Goal: Task Accomplishment & Management: Complete application form

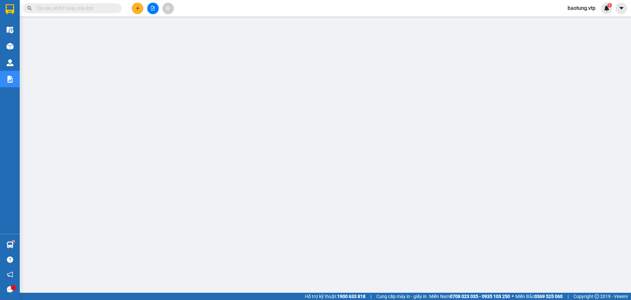
click at [582, 10] on span "baotung.vtp" at bounding box center [582, 8] width 38 height 8
click at [581, 23] on span "Đăng xuất" at bounding box center [586, 20] width 28 height 7
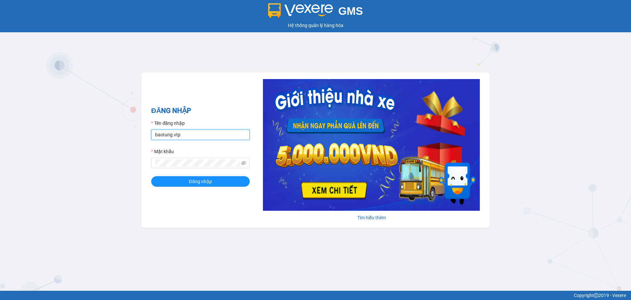
click at [209, 137] on input "baotung.vtp" at bounding box center [200, 134] width 99 height 11
type input "kienhoa.vtp"
click at [193, 181] on span "Đăng nhập" at bounding box center [200, 181] width 23 height 7
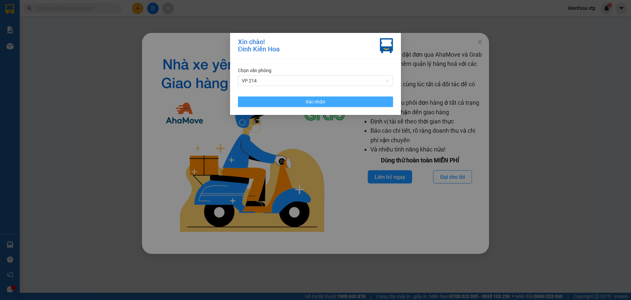
click at [305, 100] on button "Xác nhận" at bounding box center [315, 101] width 155 height 11
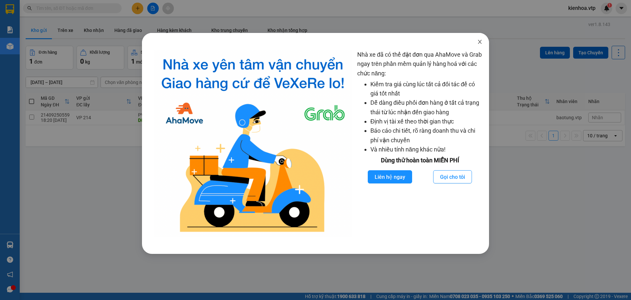
click at [481, 41] on icon "close" at bounding box center [479, 41] width 5 height 5
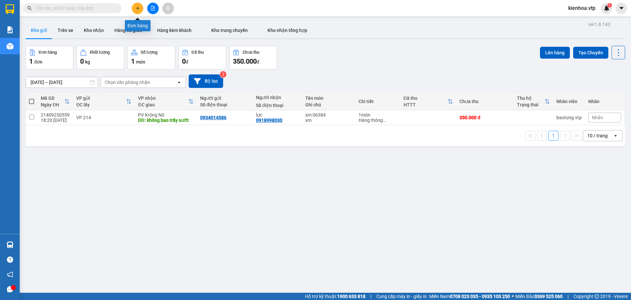
click at [138, 11] on button at bounding box center [138, 9] width 12 height 12
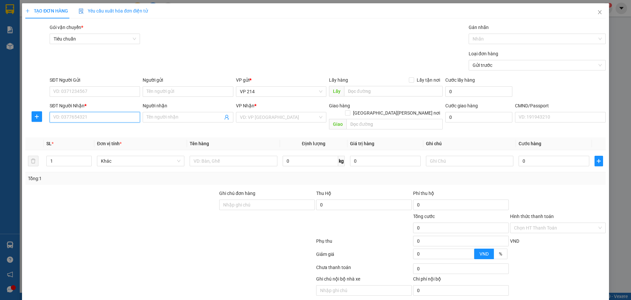
click at [120, 119] on input "SĐT Người Nhận *" at bounding box center [95, 117] width 90 height 11
click at [69, 116] on input "09771984136" at bounding box center [95, 117] width 90 height 11
type input "0977198416"
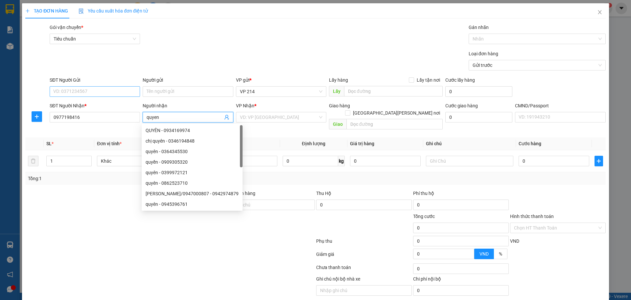
type input "quyen"
click at [81, 93] on input "SĐT Người Gửi" at bounding box center [95, 91] width 90 height 11
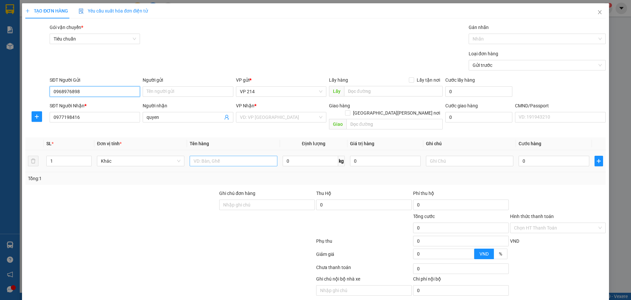
type input "0968976898"
click at [207, 156] on input "text" at bounding box center [233, 161] width 87 height 11
type input "thung"
type input "tc"
type input "5"
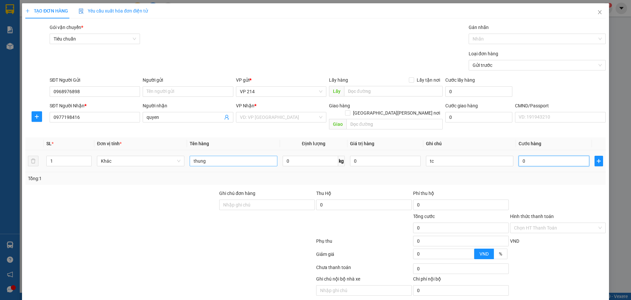
type input "5"
type input "50"
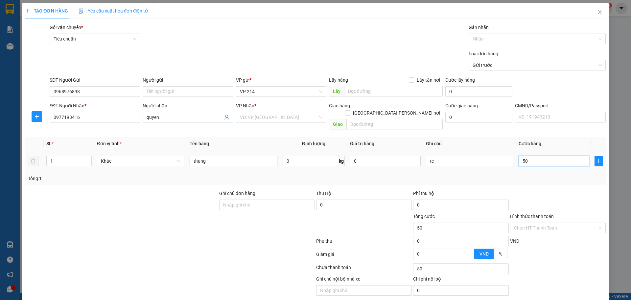
type input "500"
type input "5.000"
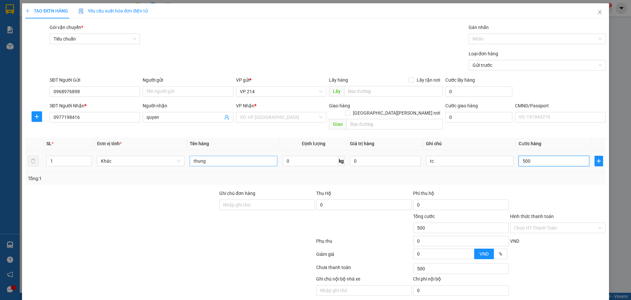
type input "5.000"
type input "50.000"
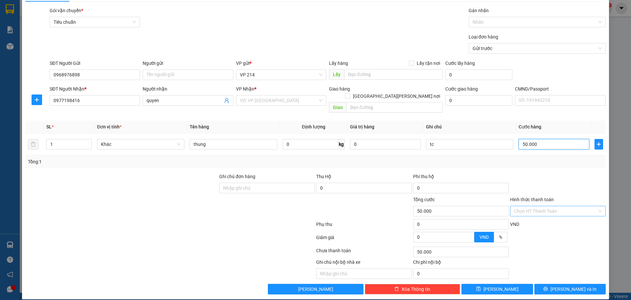
type input "50.000"
click at [543, 206] on input "Hình thức thanh toán" at bounding box center [555, 211] width 83 height 10
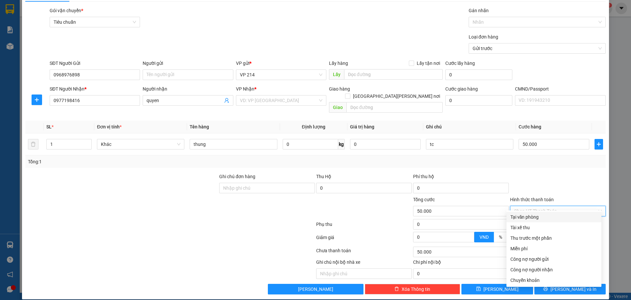
click at [543, 215] on div "Tại văn phòng" at bounding box center [554, 216] width 87 height 7
type input "0"
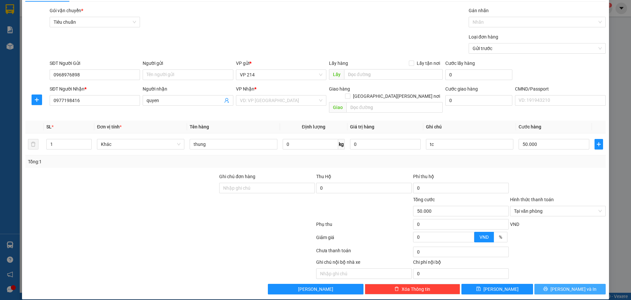
click at [567, 285] on span "[PERSON_NAME] và In" at bounding box center [574, 288] width 46 height 7
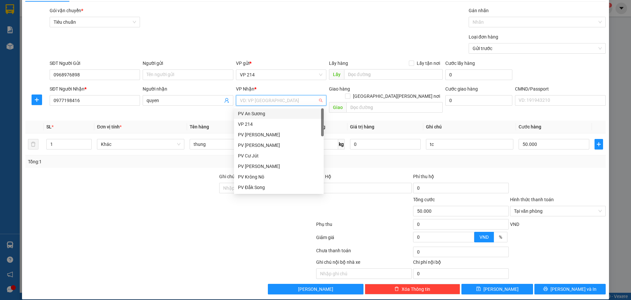
click at [279, 101] on input "search" at bounding box center [279, 100] width 78 height 10
type input "ds"
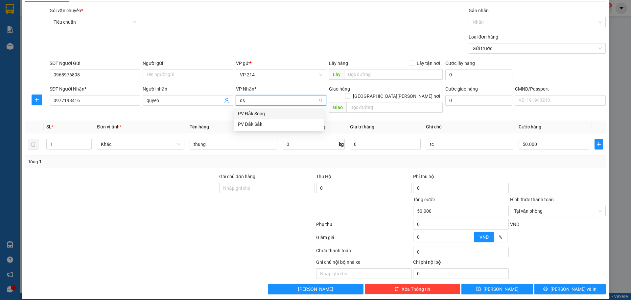
click at [253, 114] on div "PV Đắk Song" at bounding box center [279, 113] width 82 height 7
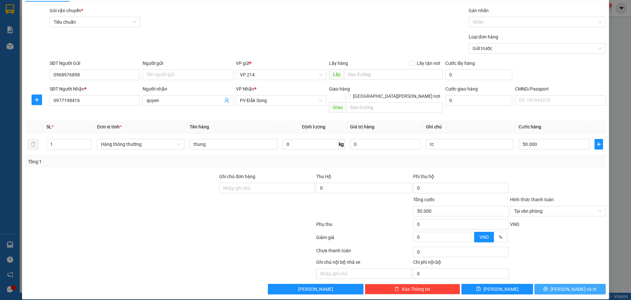
click at [562, 285] on span "[PERSON_NAME] và In" at bounding box center [574, 288] width 46 height 7
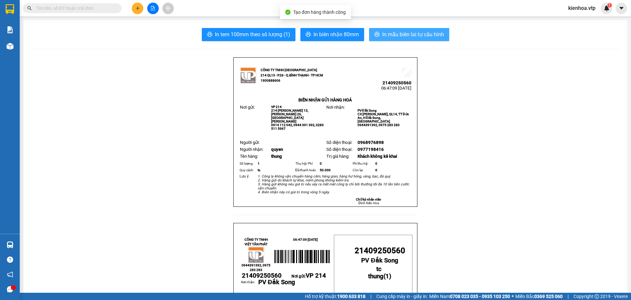
click at [409, 38] on span "In mẫu biên lai tự cấu hình" at bounding box center [413, 34] width 62 height 8
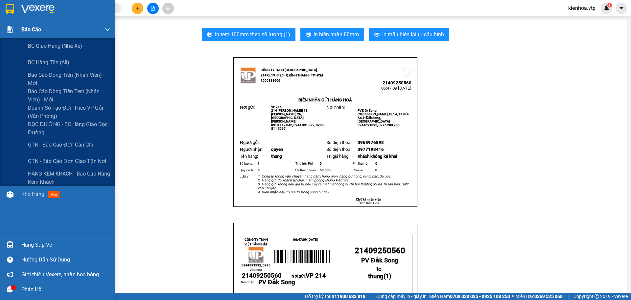
click at [26, 30] on span "Báo cáo" at bounding box center [31, 29] width 20 height 8
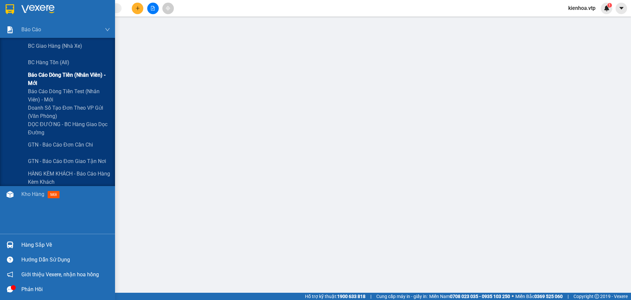
click at [64, 73] on span "Báo cáo dòng tiền (nhân viên) - mới" at bounding box center [69, 79] width 82 height 16
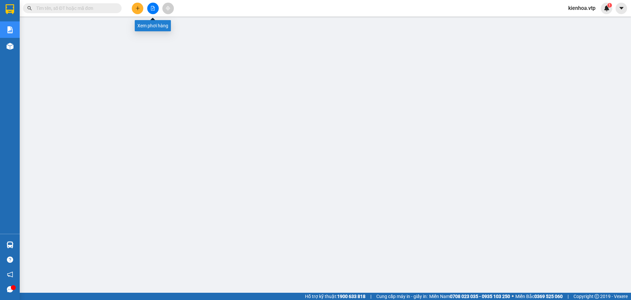
click at [152, 10] on icon "file-add" at bounding box center [153, 8] width 5 height 5
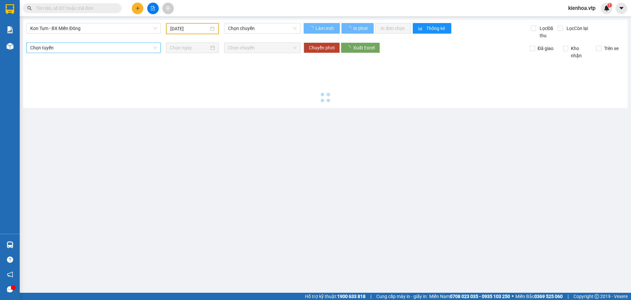
type input "[DATE]"
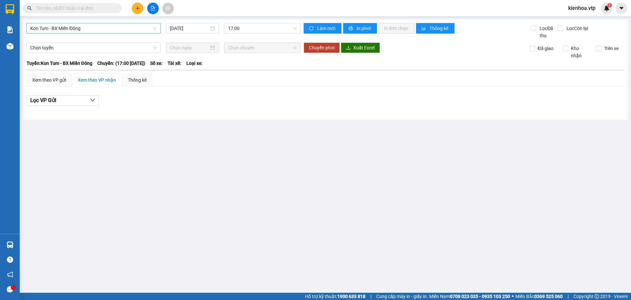
click at [80, 33] on span "Kon Tum - BX Miền Đông" at bounding box center [93, 28] width 127 height 10
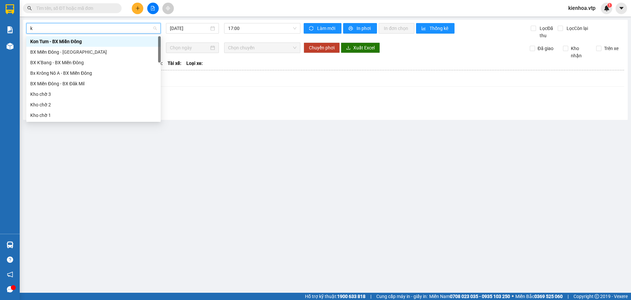
type input "kn"
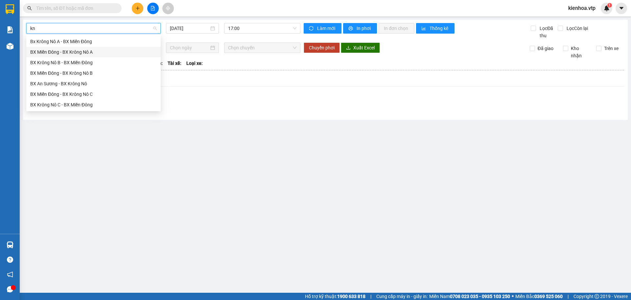
click at [80, 50] on div "BX Miền Đông - BX Krông Nô A" at bounding box center [93, 51] width 127 height 7
type input "[DATE]"
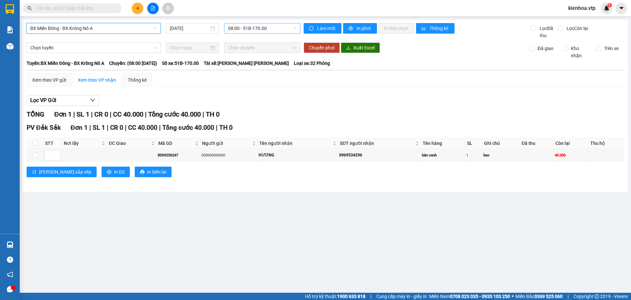
click at [263, 30] on span "08:00 - 51B-170.00" at bounding box center [262, 28] width 68 height 10
click at [418, 58] on div "Chọn tuyến Chọn chuyến Chuyển phơi Xuất Excel Đã giao Kho nhận Trên xe" at bounding box center [325, 50] width 598 height 17
click at [586, 6] on span "kienhoa.vtp" at bounding box center [582, 8] width 38 height 8
click at [578, 16] on li "Đăng xuất" at bounding box center [584, 20] width 42 height 11
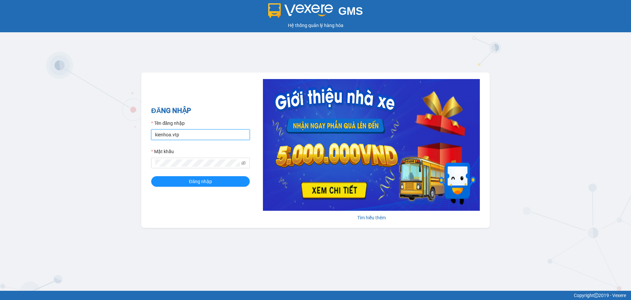
click at [184, 135] on input "kienhoa.vtp" at bounding box center [200, 134] width 99 height 11
type input "baotung.vtp"
click at [208, 138] on input "baotung.vtp" at bounding box center [200, 134] width 99 height 11
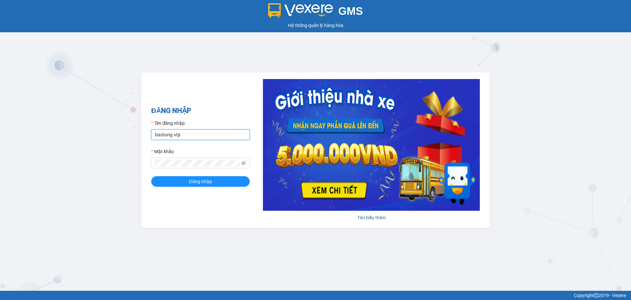
click at [208, 138] on input "baotung.vtp" at bounding box center [200, 134] width 99 height 11
click at [2, 158] on div "GMS Hệ thống quản lý hàng hóa ĐĂNG NHẬP Tên đăng nhập baotung.vtp Mật khẩu Đăng…" at bounding box center [315, 145] width 631 height 290
click at [191, 183] on span "Đăng nhập" at bounding box center [200, 181] width 23 height 7
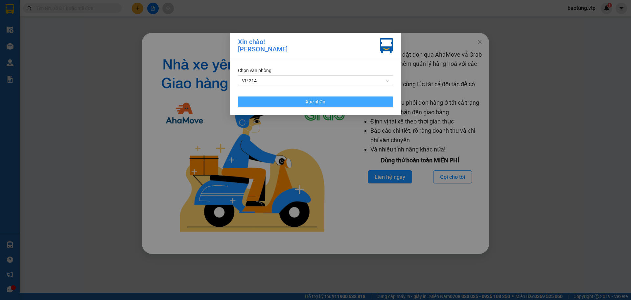
drag, startPoint x: 309, startPoint y: 103, endPoint x: 509, endPoint y: 5, distance: 222.6
click at [309, 103] on span "Xác nhận" at bounding box center [316, 101] width 20 height 7
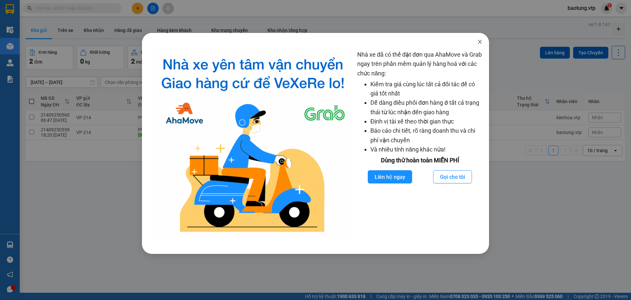
click at [480, 45] on span "Close" at bounding box center [480, 42] width 18 height 18
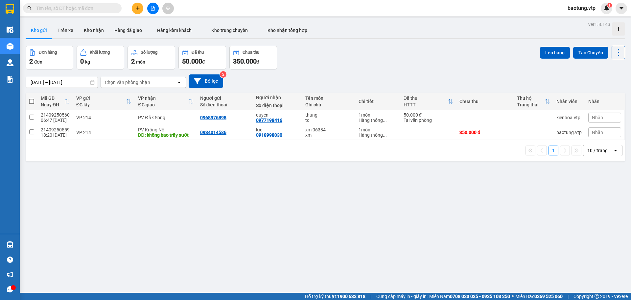
click at [245, 240] on div "ver 1.8.143 Kho gửi Trên xe Kho nhận Hàng đã giao Hàng kèm khách Kho trung chuy…" at bounding box center [325, 170] width 605 height 300
click at [33, 117] on input "checkbox" at bounding box center [31, 116] width 5 height 5
checkbox input "true"
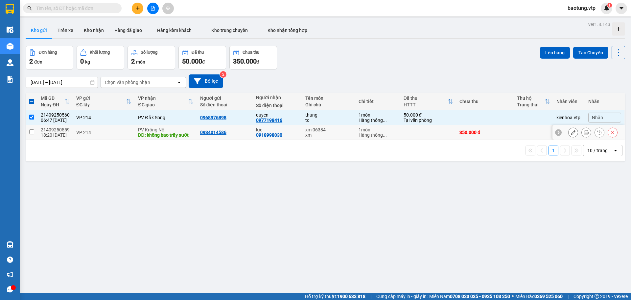
click at [33, 128] on td at bounding box center [32, 132] width 12 height 15
checkbox input "true"
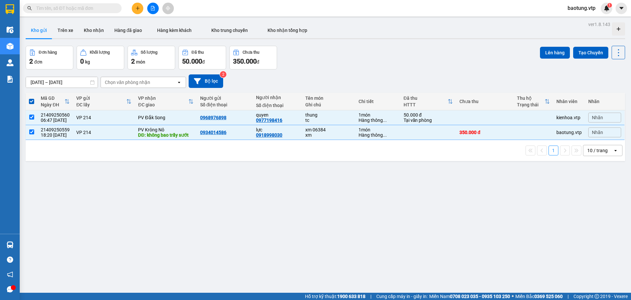
click at [209, 231] on div "ver 1.8.143 Kho gửi Trên xe Kho nhận Hàng đã giao Hàng kèm khách Kho trung chuy…" at bounding box center [325, 170] width 605 height 300
click at [546, 56] on button "Lên hàng" at bounding box center [555, 53] width 30 height 12
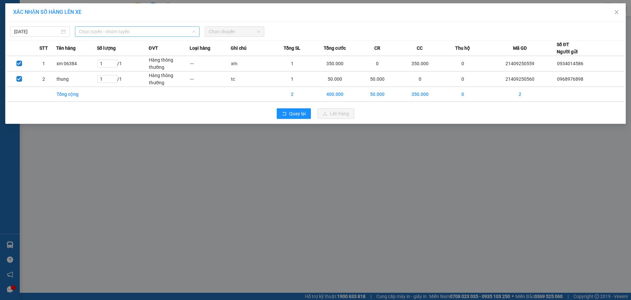
drag, startPoint x: 160, startPoint y: 34, endPoint x: 154, endPoint y: 72, distance: 38.3
click at [160, 34] on span "Chọn tuyến - nhóm tuyến" at bounding box center [137, 32] width 117 height 10
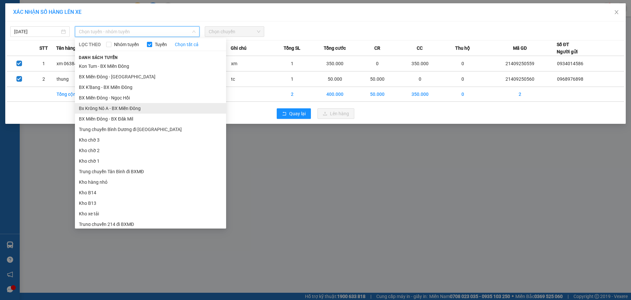
scroll to position [109, 0]
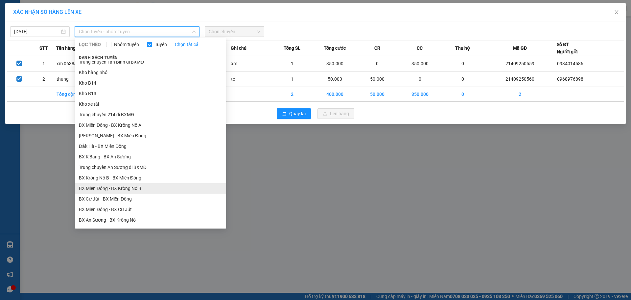
click at [148, 185] on li "BX Miền Đông - BX Krông Nô B" at bounding box center [150, 188] width 151 height 11
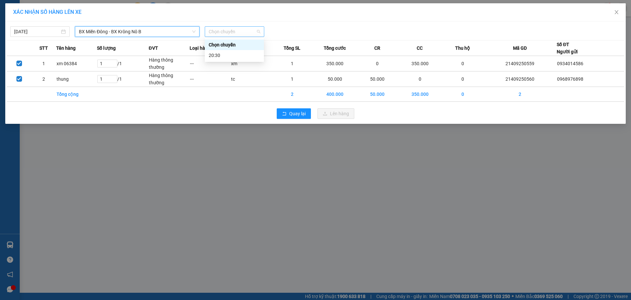
click at [239, 35] on span "Chọn chuyến" at bounding box center [235, 32] width 52 height 10
click at [139, 32] on span "BX Miền Đông - BX Krông Nô B" at bounding box center [137, 32] width 117 height 10
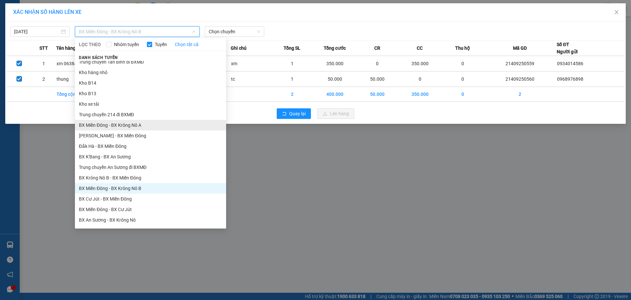
click at [131, 129] on li "BX Miền Đông - BX Krông Nô A" at bounding box center [150, 125] width 151 height 11
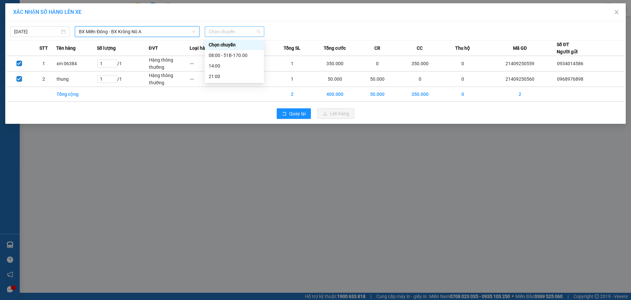
click at [216, 32] on span "Chọn chuyến" at bounding box center [235, 32] width 52 height 10
click at [220, 53] on div "08:00 - 51B-170.00" at bounding box center [234, 55] width 51 height 7
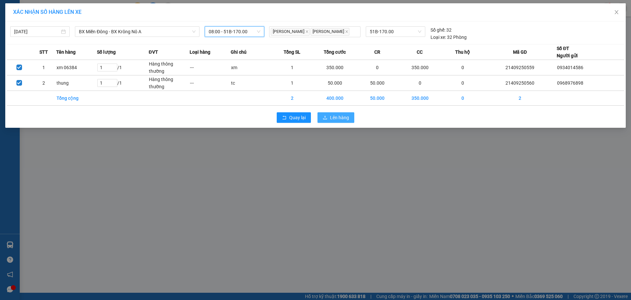
click at [334, 118] on span "Lên hàng" at bounding box center [339, 117] width 19 height 7
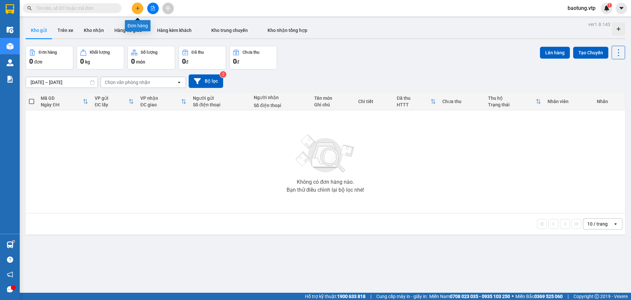
click at [135, 10] on icon "plus" at bounding box center [137, 8] width 5 height 5
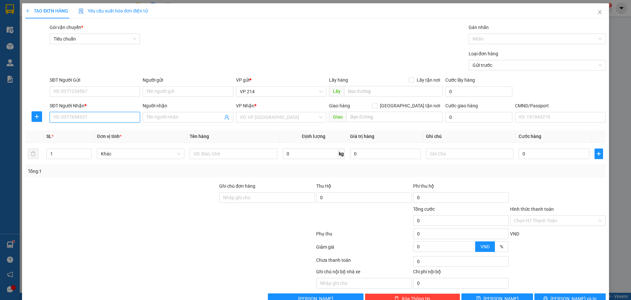
click at [73, 120] on input "SĐT Người Nhận *" at bounding box center [95, 117] width 90 height 11
click at [107, 132] on div "0396782227 - trương" at bounding box center [94, 130] width 82 height 7
type input "0396782227"
type input "trương"
type input "nga 3 nhan co"
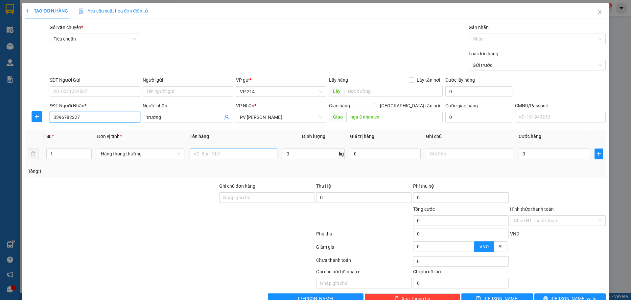
type input "0396782227"
click at [214, 157] on input "text" at bounding box center [233, 153] width 87 height 11
type input "rau"
type input "t"
type input "6"
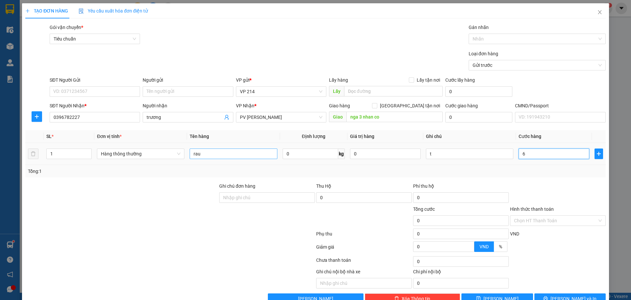
type input "6"
type input "60"
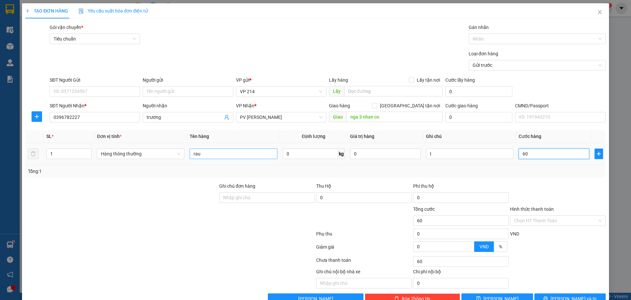
type input "600"
type input "6.000"
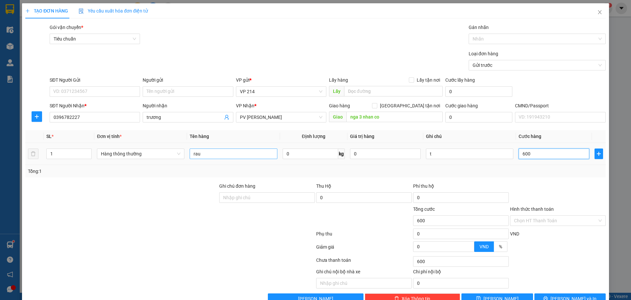
type input "6.000"
type input "60.000"
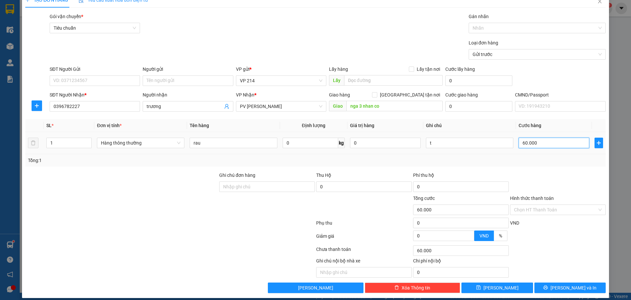
scroll to position [17, 0]
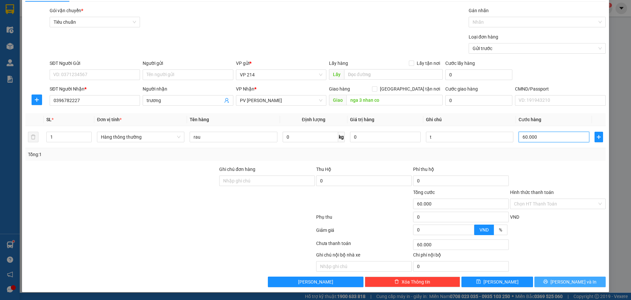
type input "60.000"
click at [560, 279] on button "[PERSON_NAME] và In" at bounding box center [570, 281] width 71 height 11
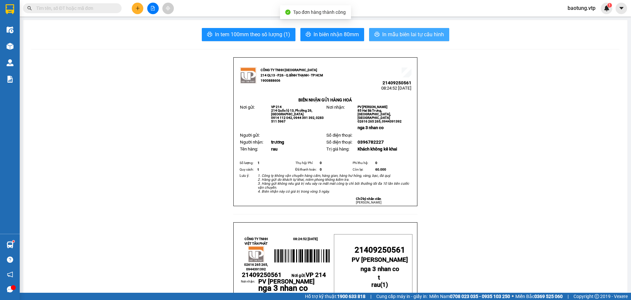
click at [393, 34] on span "In mẫu biên lai tự cấu hình" at bounding box center [413, 34] width 62 height 8
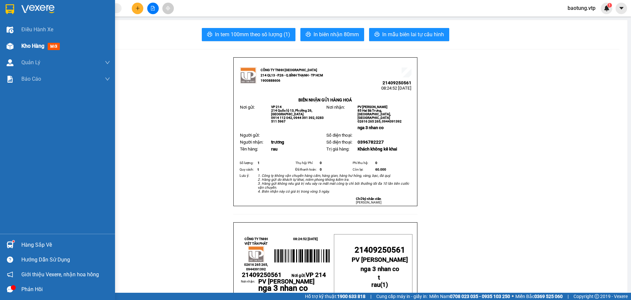
click at [8, 44] on img at bounding box center [10, 46] width 7 height 7
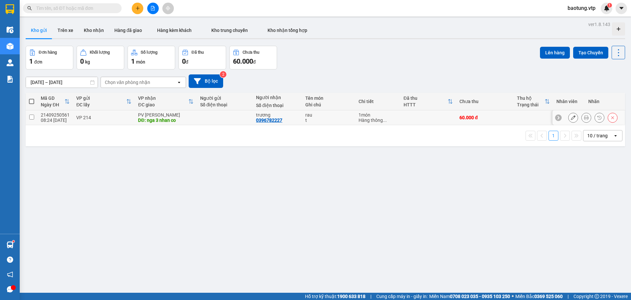
click at [571, 116] on icon at bounding box center [573, 117] width 5 height 5
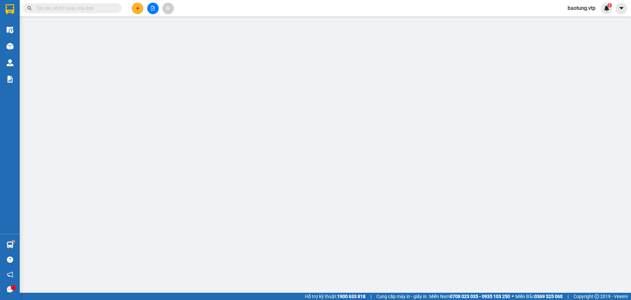
type input "0396782227"
type input "trương"
type input "nga 3 nhan co"
type input "60.000"
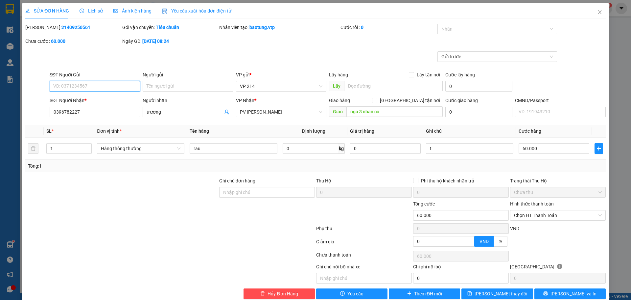
click at [67, 84] on input "SĐT Người Gửi" at bounding box center [95, 86] width 90 height 11
type input "0393315550"
click at [549, 293] on button "[PERSON_NAME] và In" at bounding box center [570, 293] width 71 height 11
